Goal: Task Accomplishment & Management: Use online tool/utility

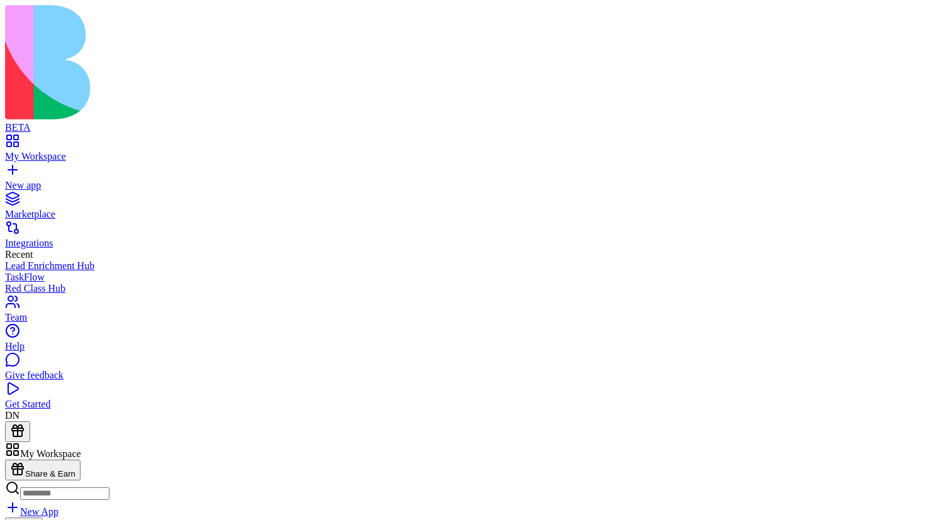
click at [43, 518] on button "Launch" at bounding box center [24, 524] width 38 height 13
click at [45, 454] on button at bounding box center [25, 464] width 40 height 21
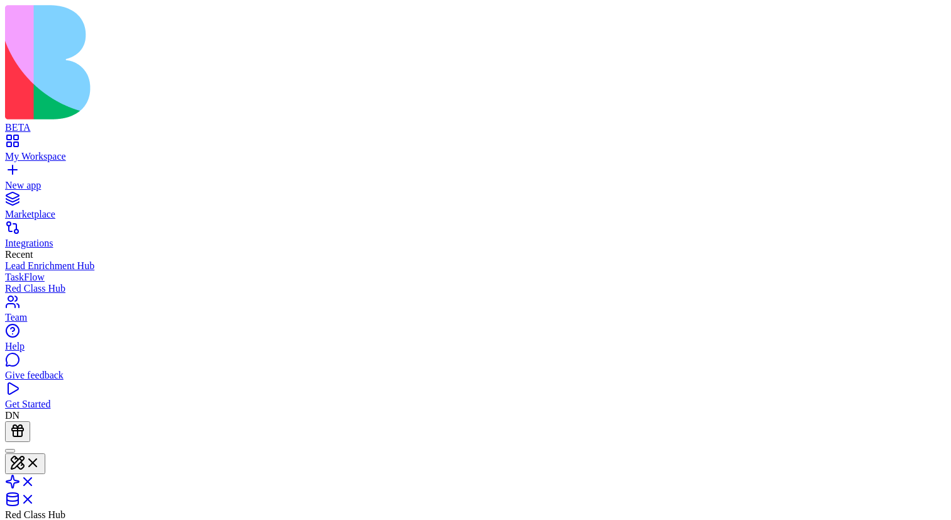
scroll to position [79, 0]
